Goal: Task Accomplishment & Management: Use online tool/utility

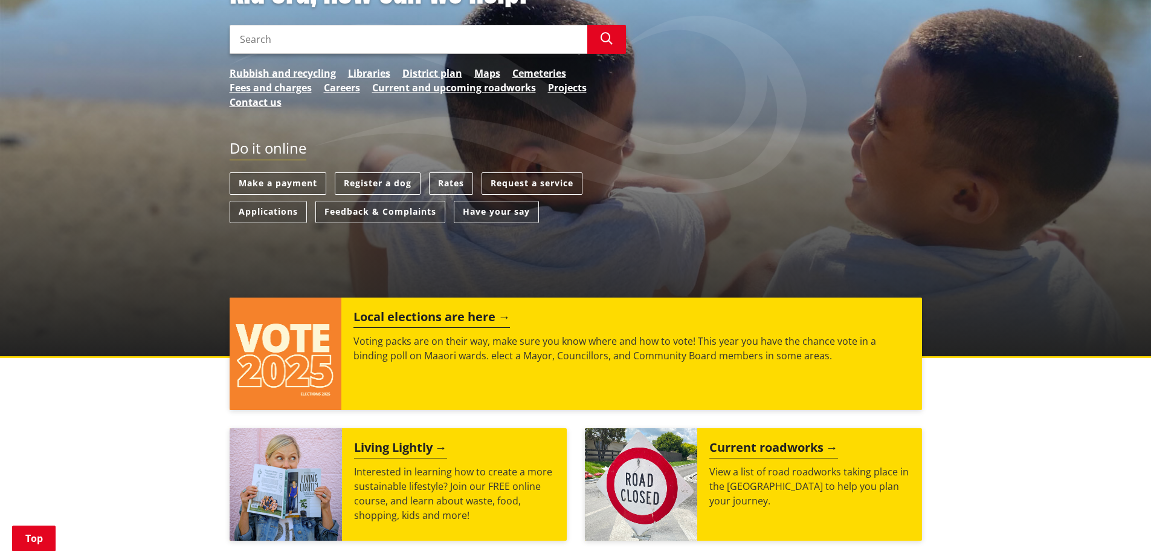
scroll to position [242, 0]
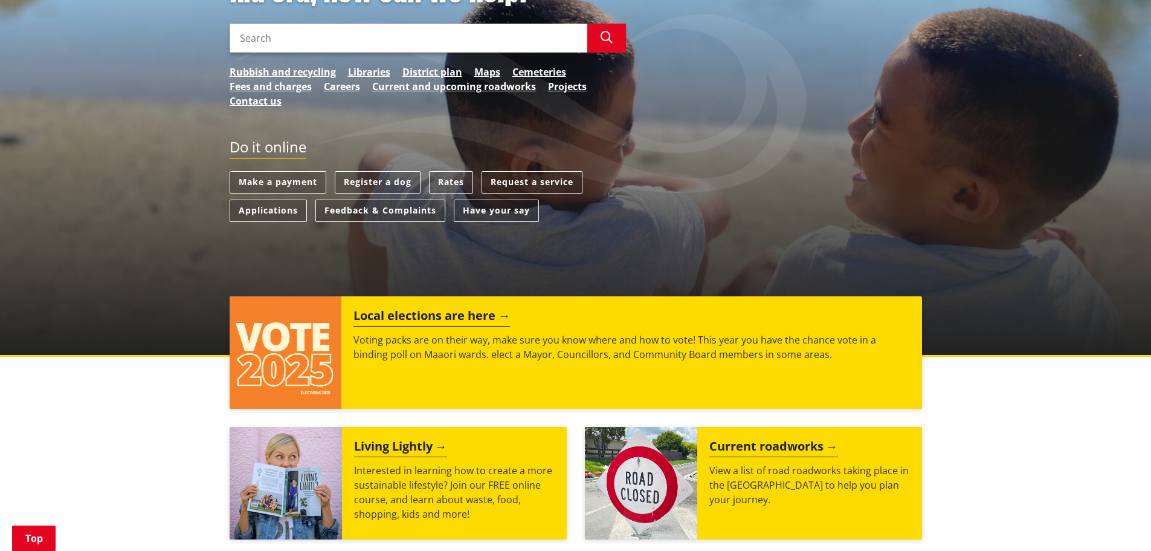
click at [281, 41] on input "Search" at bounding box center [409, 38] width 358 height 29
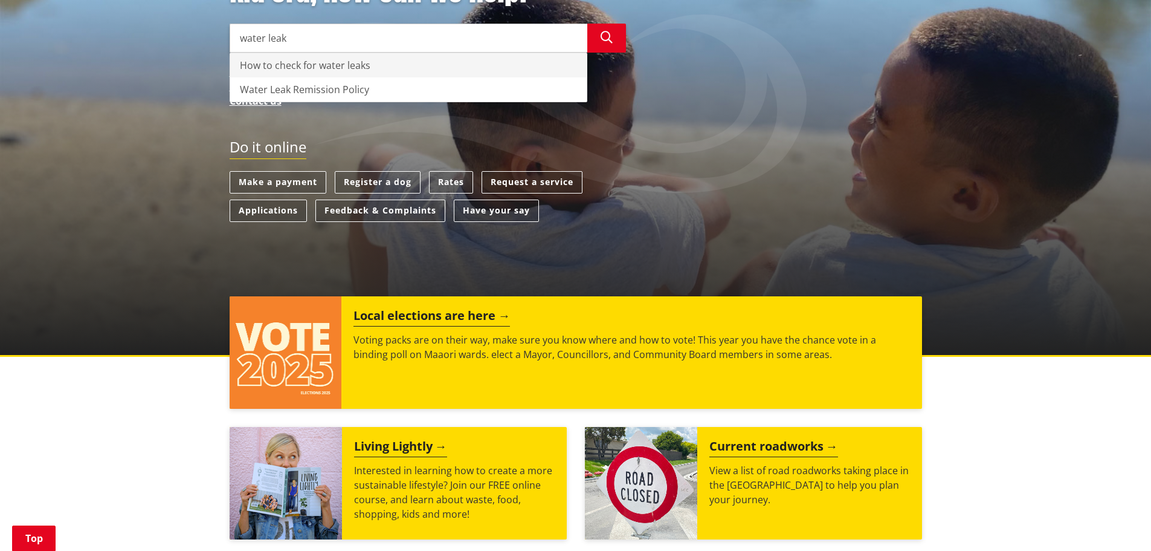
type input "water leak"
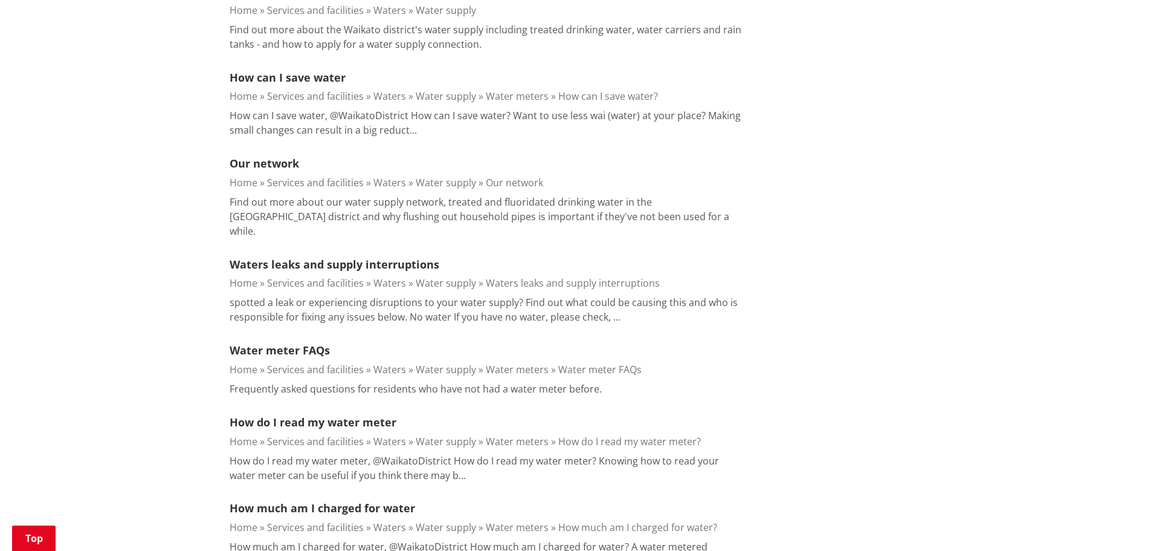
scroll to position [604, 0]
click at [342, 258] on link "Waters leaks and supply interruptions" at bounding box center [335, 265] width 210 height 15
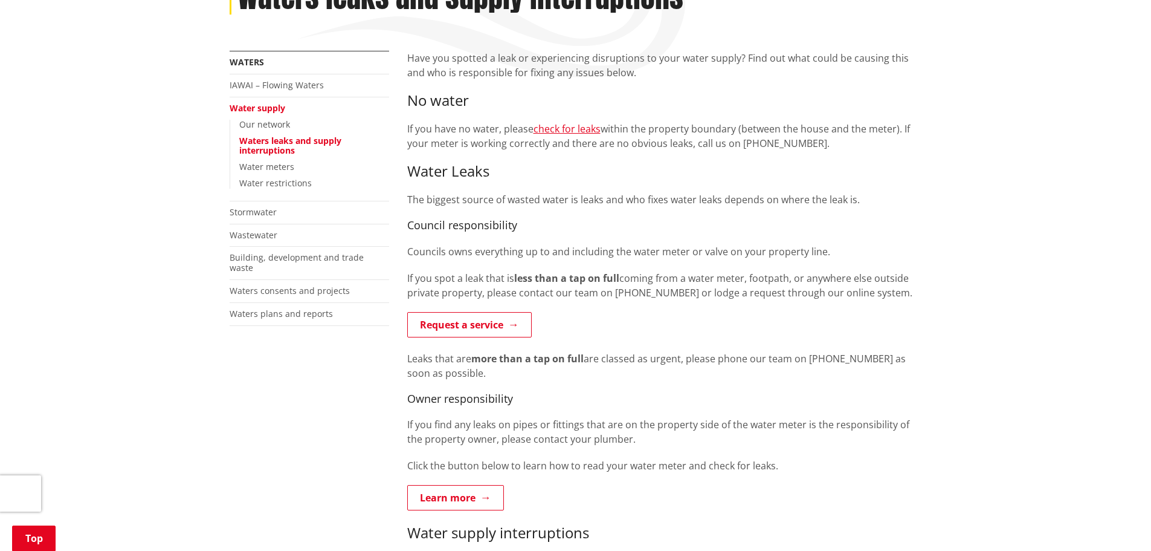
scroll to position [302, 0]
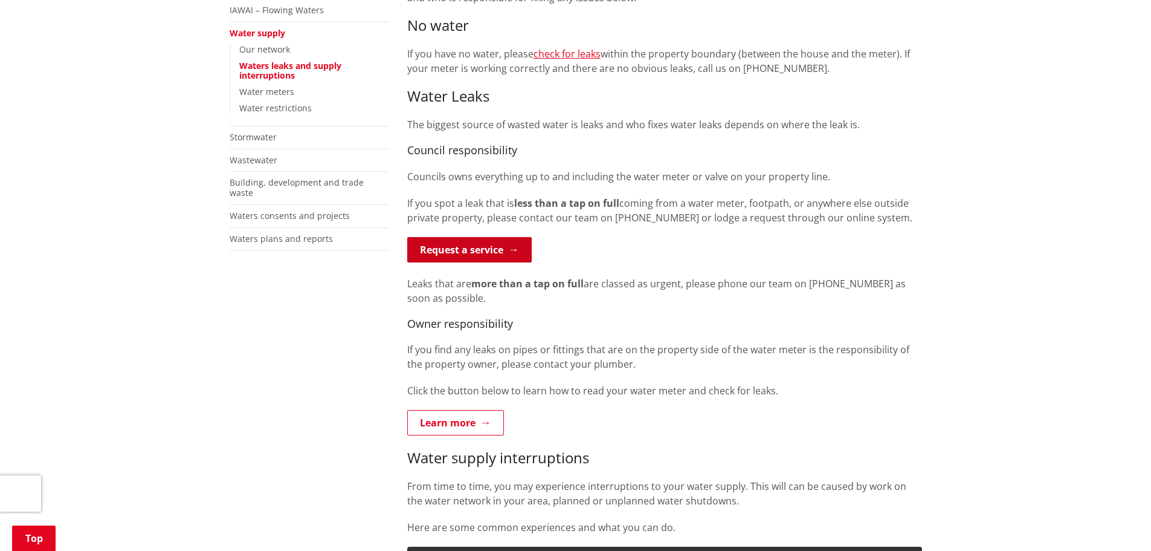
click at [491, 256] on link "Request a service" at bounding box center [469, 249] width 124 height 25
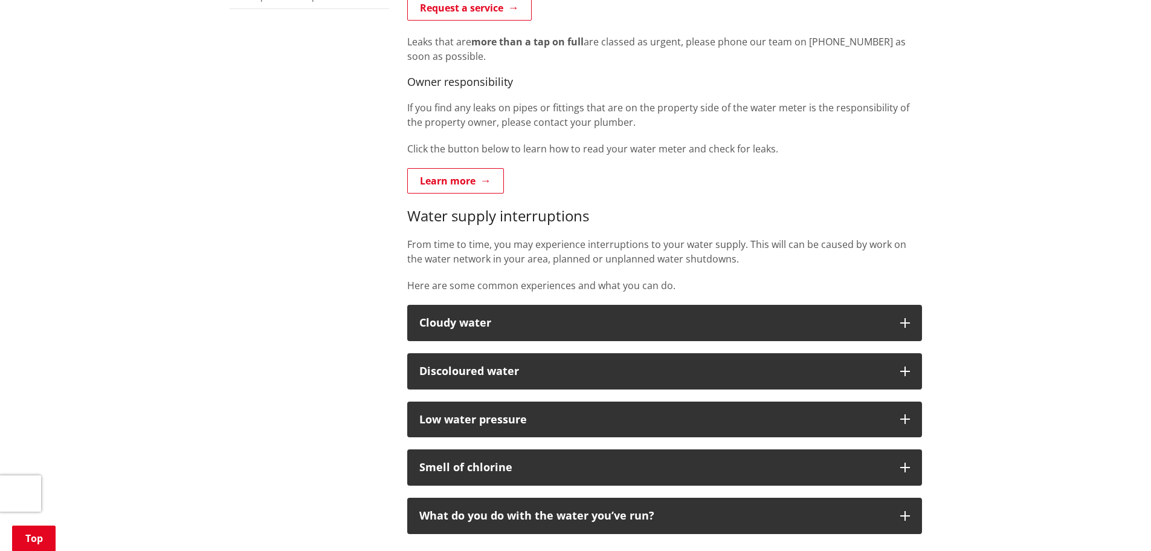
scroll to position [242, 0]
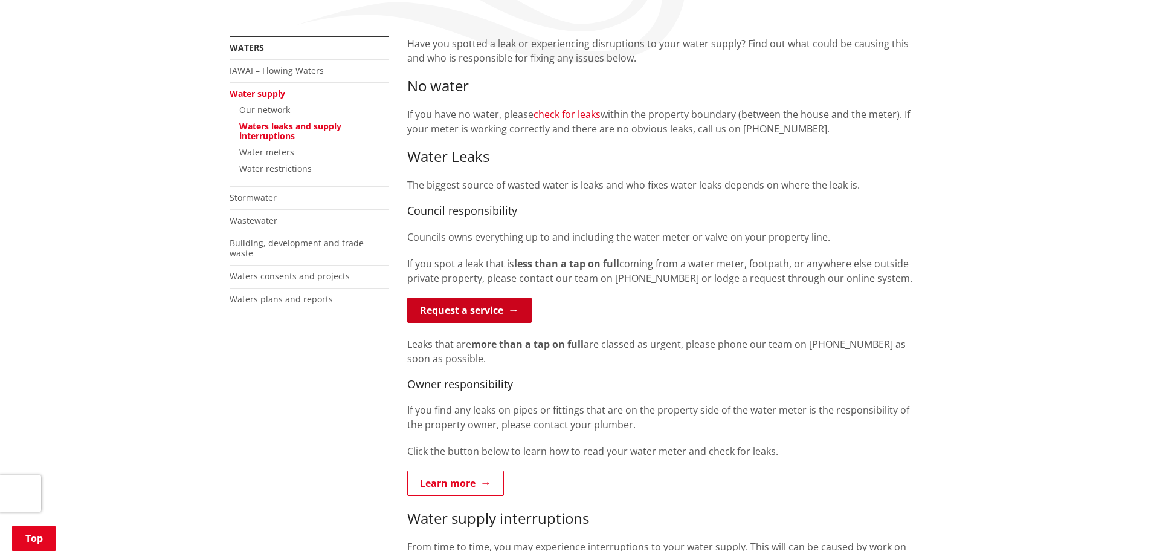
click at [460, 308] on link "Request a service" at bounding box center [469, 309] width 124 height 25
